Goal: Contribute content: Contribute content

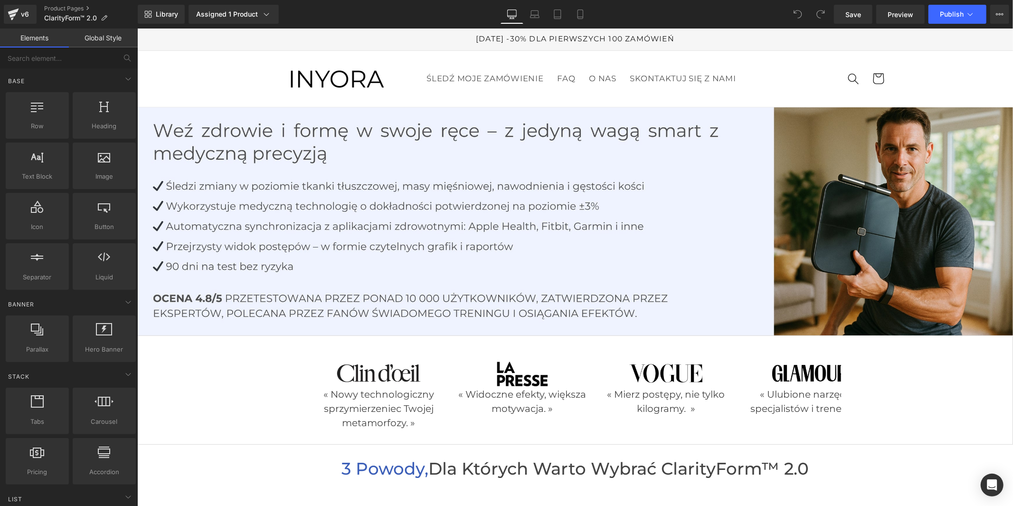
scroll to position [264, 0]
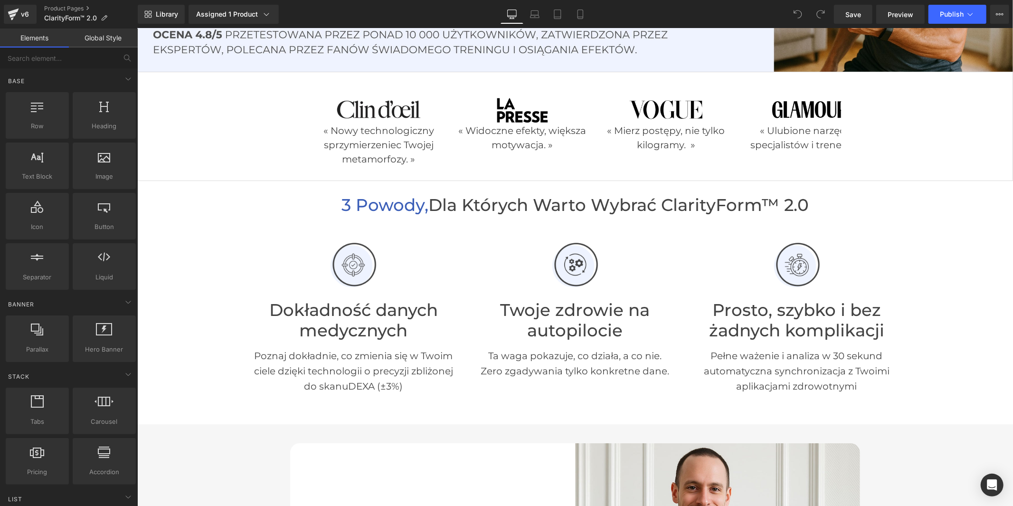
click at [720, 210] on div "3 powody, dla których warto wybrać ClarityForm™ 2.0 Heading" at bounding box center [575, 205] width 876 height 20
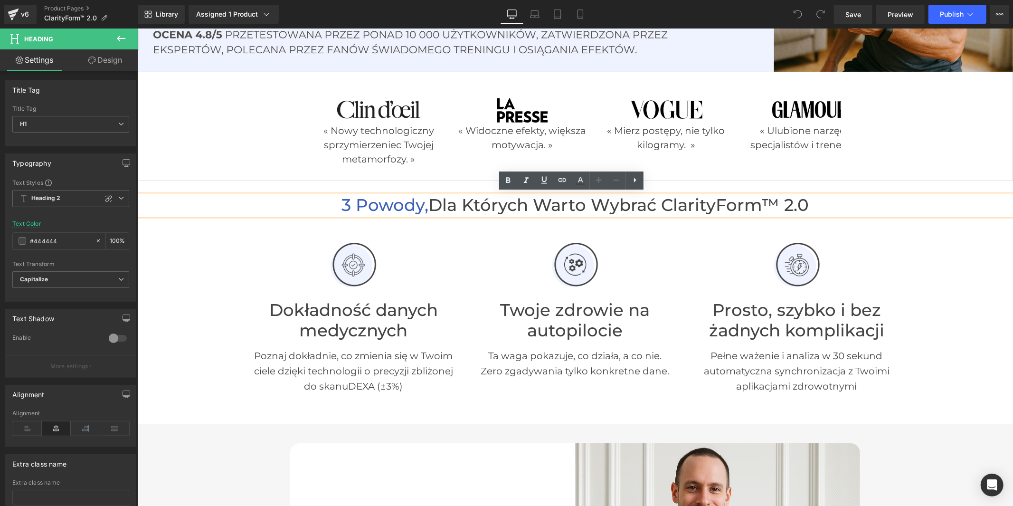
click at [777, 202] on h1 "3 powody, dla których warto wybrać ClarityForm™ 2.0" at bounding box center [575, 205] width 876 height 20
drag, startPoint x: 776, startPoint y: 202, endPoint x: 670, endPoint y: 204, distance: 105.5
click at [670, 204] on h1 "3 powody, dla których warto wybrać ClarityForm™ 2.0" at bounding box center [575, 205] width 876 height 20
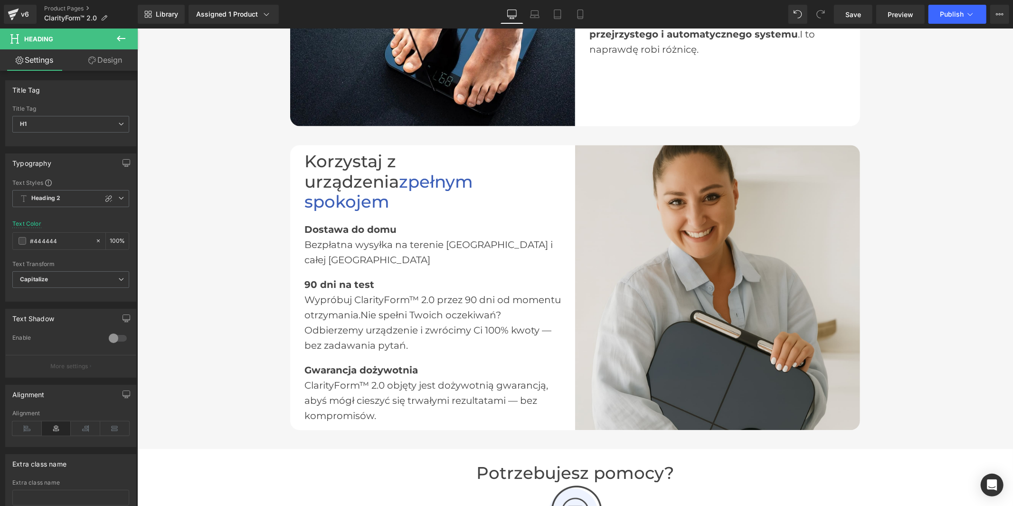
scroll to position [1583, 0]
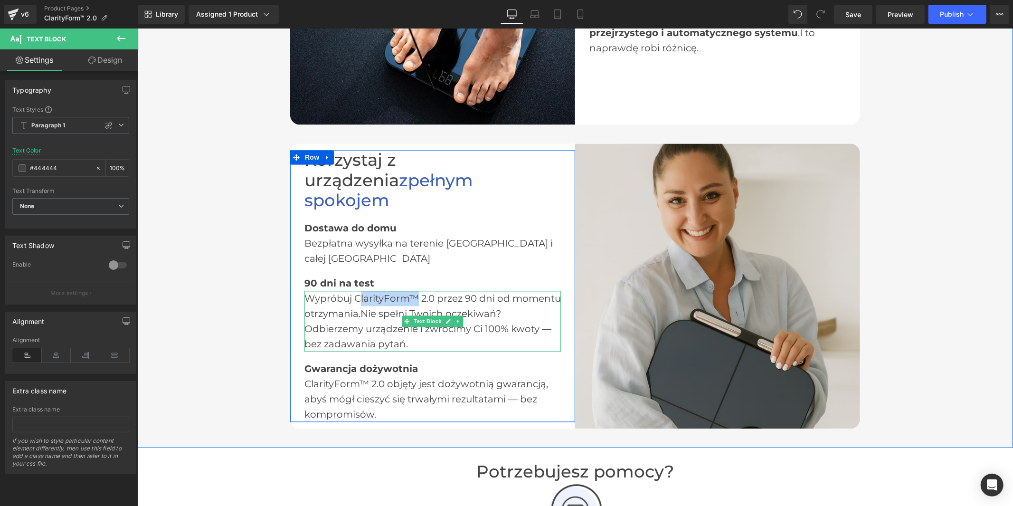
drag, startPoint x: 412, startPoint y: 277, endPoint x: 357, endPoint y: 279, distance: 55.6
click at [357, 290] on div "Wypróbuj ClarityForm™ 2.0 przez 90 dni od momentu otrzymania. Nie spełni Twoich…" at bounding box center [432, 320] width 256 height 61
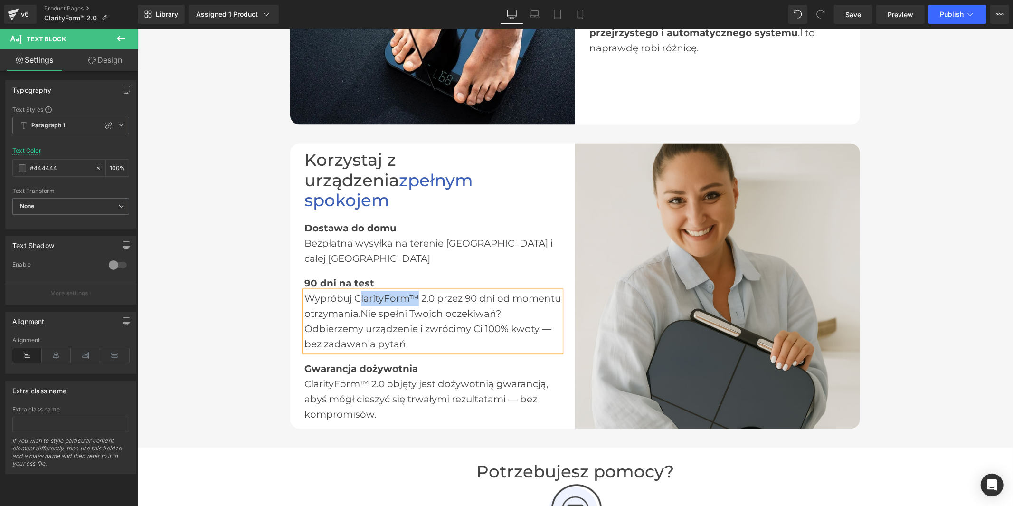
click at [382, 290] on div "Wypróbuj ClarityForm™ 2.0 przez 90 dni od momentu otrzymania. Nie spełni Twoich…" at bounding box center [432, 320] width 256 height 61
drag, startPoint x: 415, startPoint y: 275, endPoint x: 354, endPoint y: 282, distance: 61.2
click at [354, 290] on div "Wypróbuj ClarityForm™ 2.0 przez 90 dni od momentu otrzymania. Nie spełni Twoich…" at bounding box center [432, 320] width 256 height 61
click at [361, 376] on div "ClarityForm™ 2.0 objęty jest dożywotnią gwarancją, abyś mógł cieszyć się trwały…" at bounding box center [432, 399] width 256 height 46
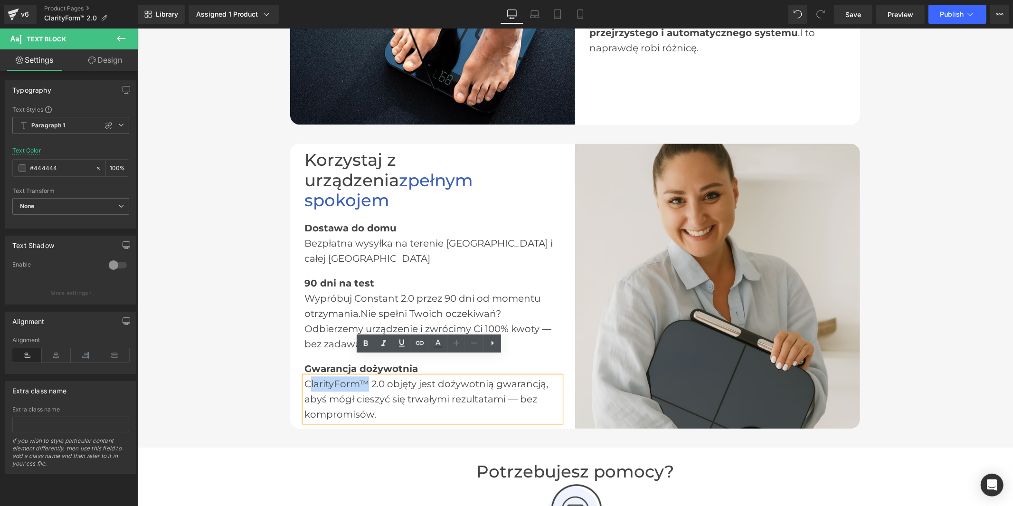
drag, startPoint x: 363, startPoint y: 360, endPoint x: 303, endPoint y: 364, distance: 60.4
click at [304, 376] on div "ClarityForm™ 2.0 objęty jest dożywotnią gwarancją, abyś mógł cieszyć się trwały…" at bounding box center [432, 399] width 256 height 46
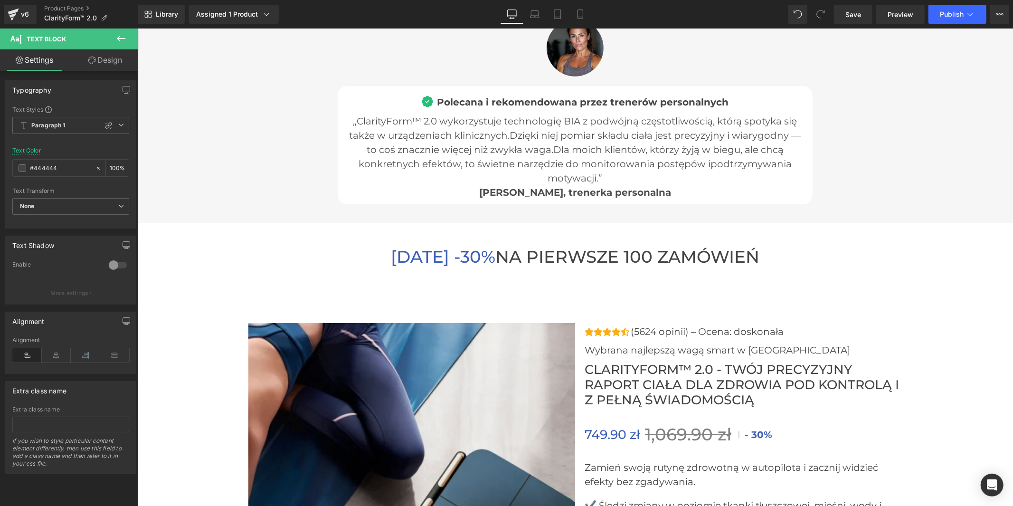
scroll to position [3324, 0]
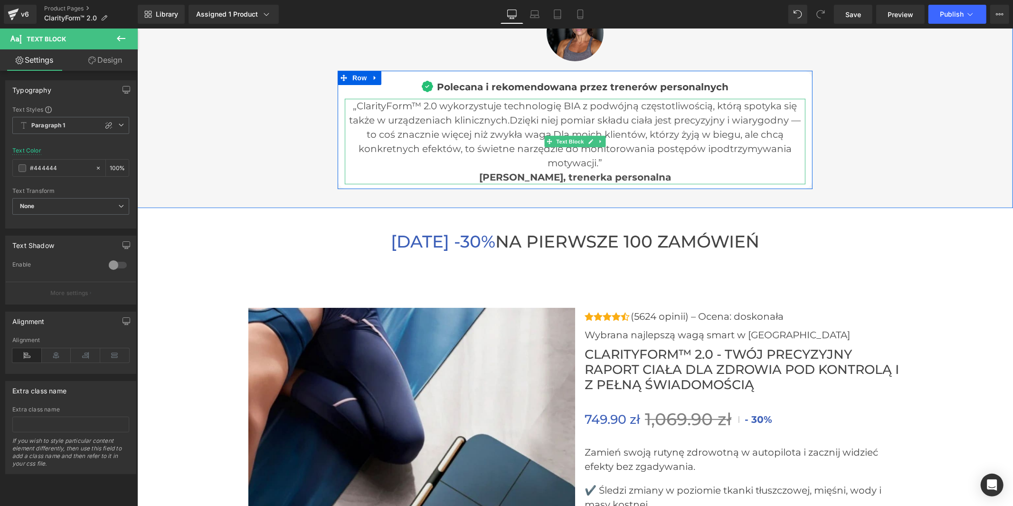
click at [417, 104] on p "„ClarityForm™ 2.0 wykorzystuje technologię BIA z podwójną częstotliwością, któr…" at bounding box center [574, 133] width 461 height 71
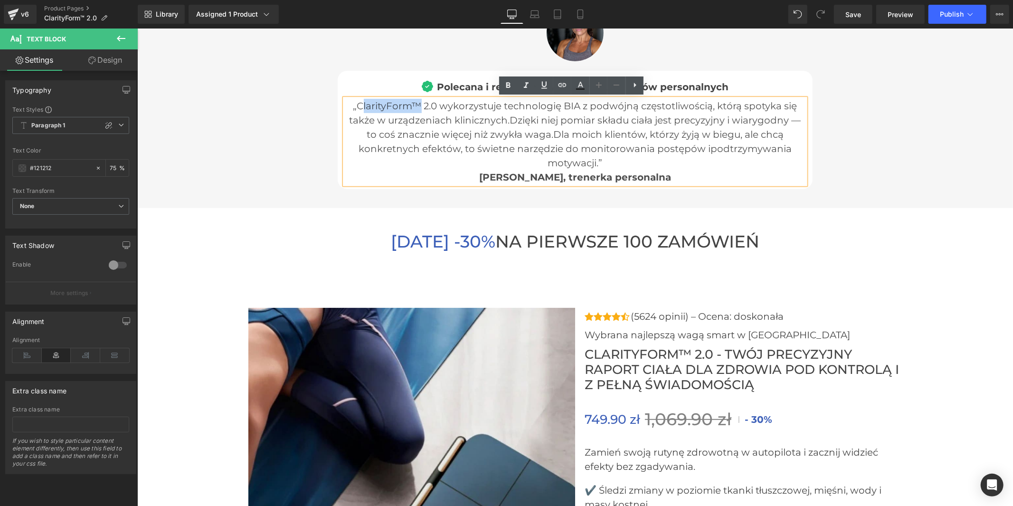
drag, startPoint x: 417, startPoint y: 104, endPoint x: 360, endPoint y: 104, distance: 57.9
click at [360, 104] on p "„ClarityForm™ 2.0 wykorzystuje technologię BIA z podwójną częstotliwością, któr…" at bounding box center [574, 133] width 461 height 71
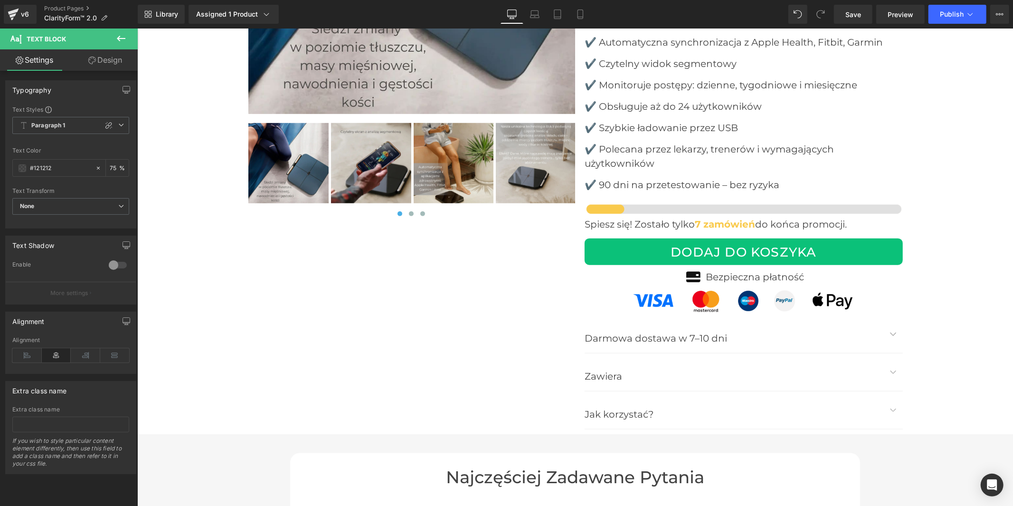
scroll to position [4063, 0]
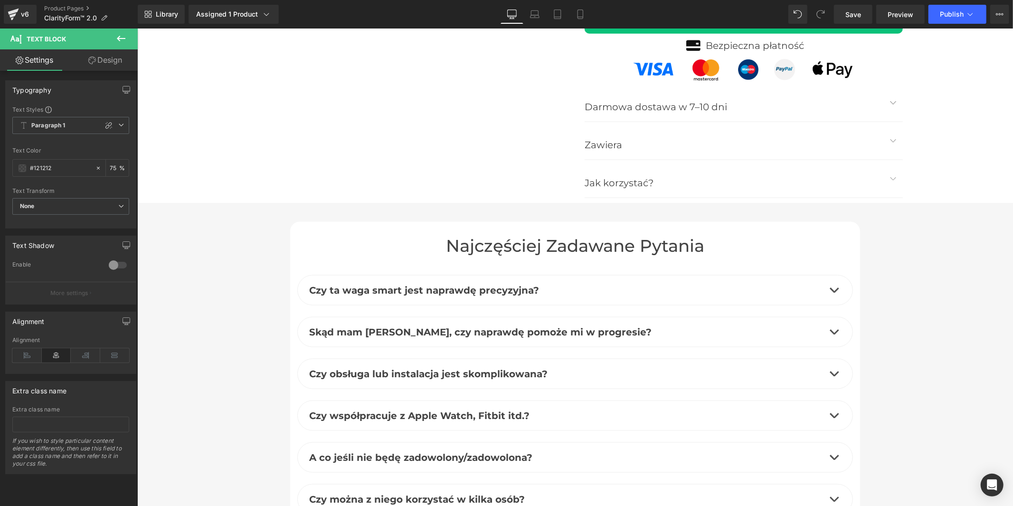
click at [706, 145] on icon at bounding box center [707, 145] width 5 height 6
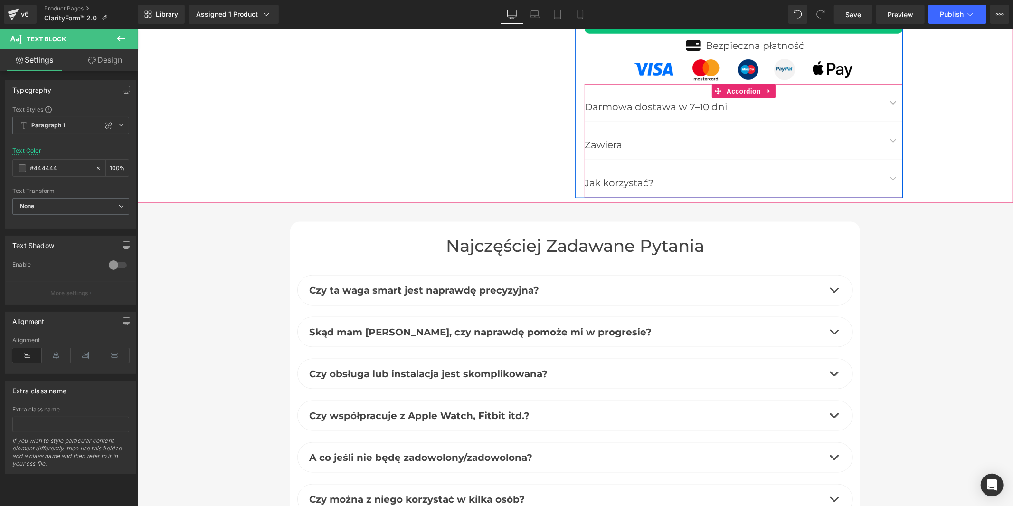
click at [887, 140] on button "button" at bounding box center [892, 141] width 19 height 38
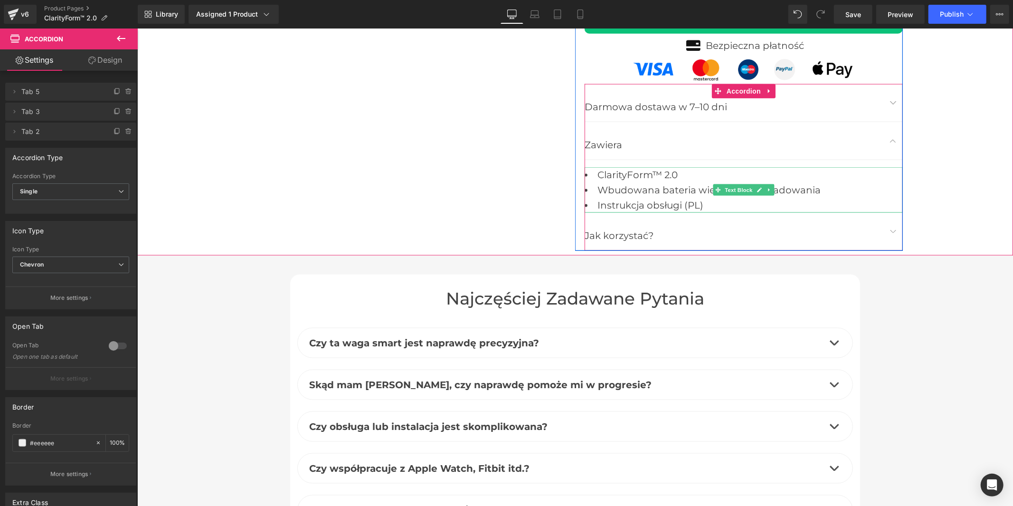
click at [650, 170] on li "ClarityForm™ 2.0" at bounding box center [743, 174] width 318 height 15
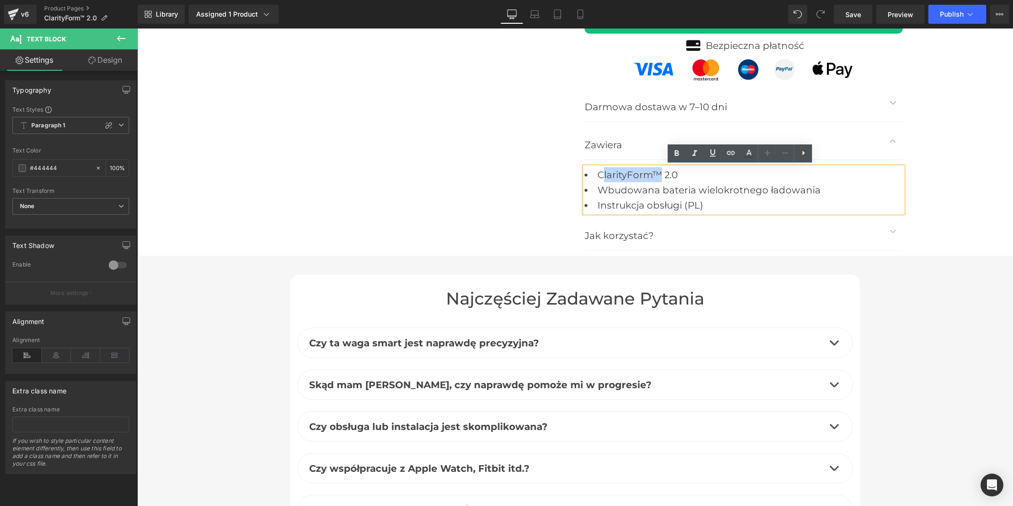
drag, startPoint x: 657, startPoint y: 170, endPoint x: 598, endPoint y: 171, distance: 58.4
click at [598, 171] on li "ClarityForm™ 2.0" at bounding box center [743, 174] width 318 height 15
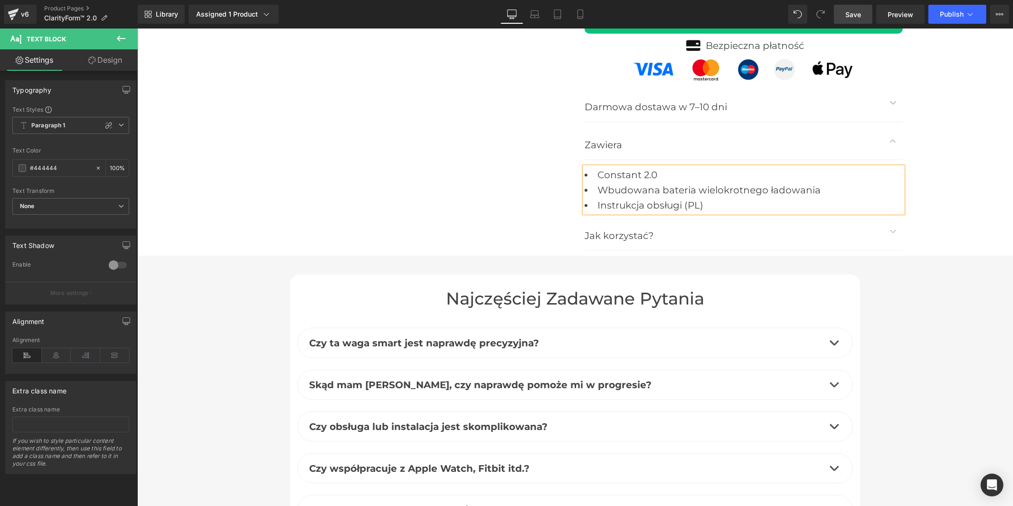
click at [847, 13] on span "Save" at bounding box center [853, 14] width 16 height 10
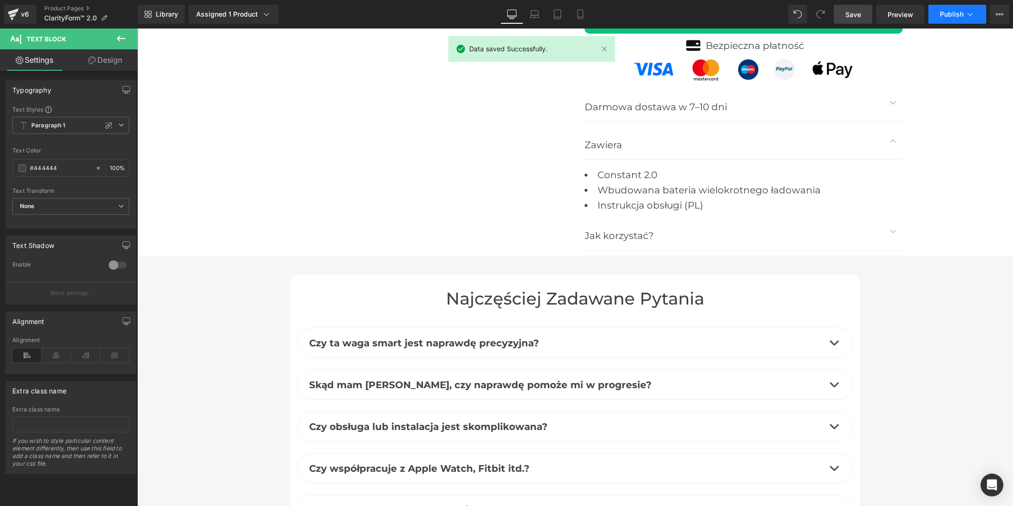
click at [951, 20] on button "Publish" at bounding box center [957, 14] width 58 height 19
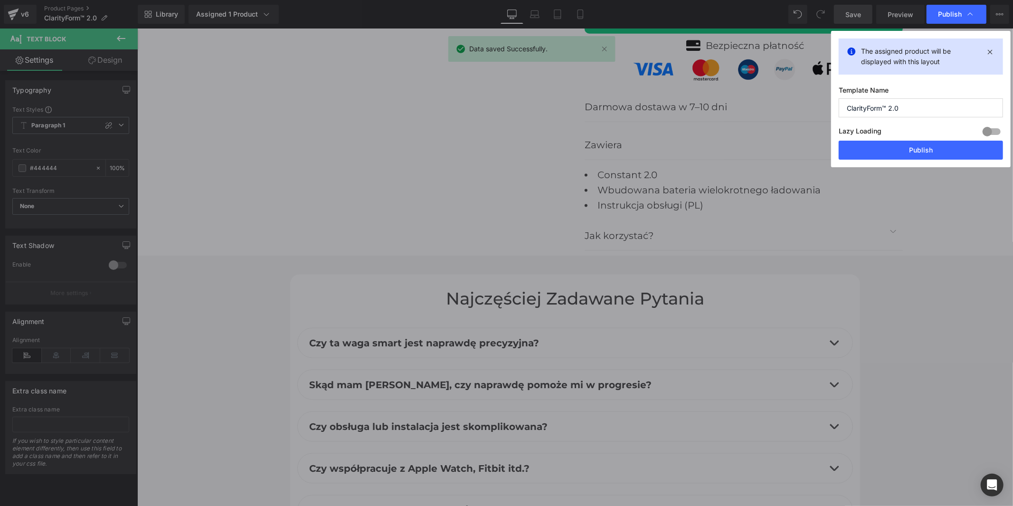
drag, startPoint x: 887, startPoint y: 107, endPoint x: 829, endPoint y: 107, distance: 58.4
click at [829, 107] on div "Publish The assigned product will be displayed with this layout Template Name C…" at bounding box center [506, 253] width 1013 height 506
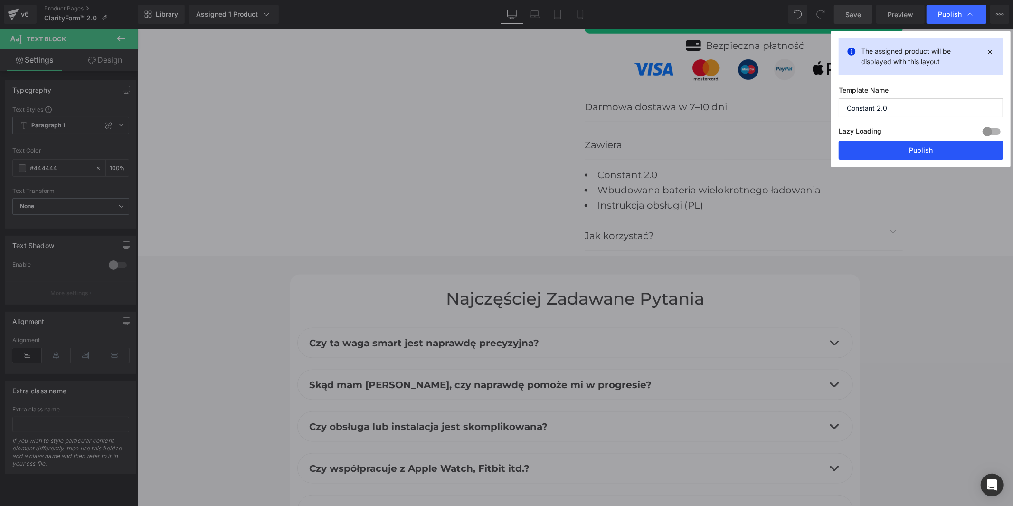
type input "Constant 2.0"
drag, startPoint x: 864, startPoint y: 155, endPoint x: 715, endPoint y: 101, distance: 158.9
click at [864, 155] on button "Publish" at bounding box center [921, 150] width 164 height 19
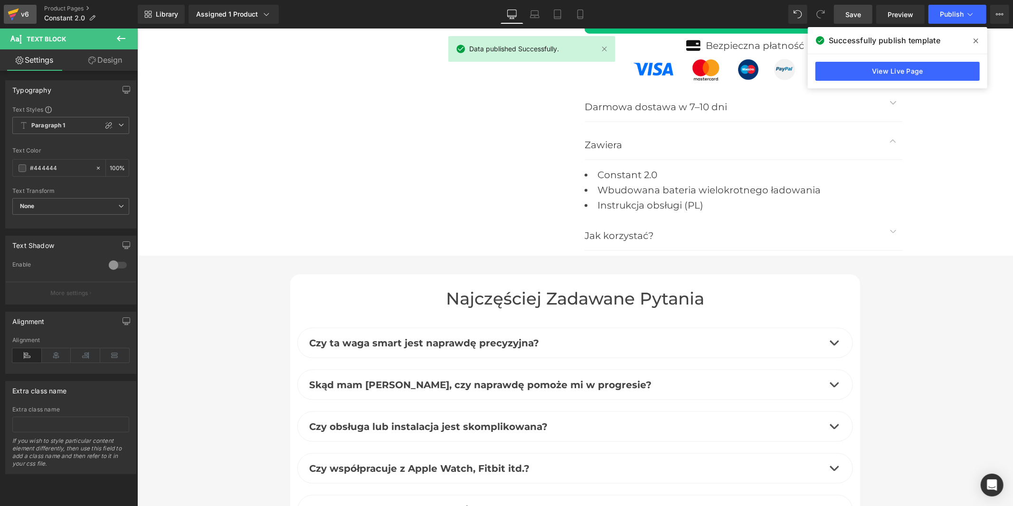
click at [25, 19] on div "v6" at bounding box center [25, 14] width 12 height 12
